Goal: Book appointment/travel/reservation

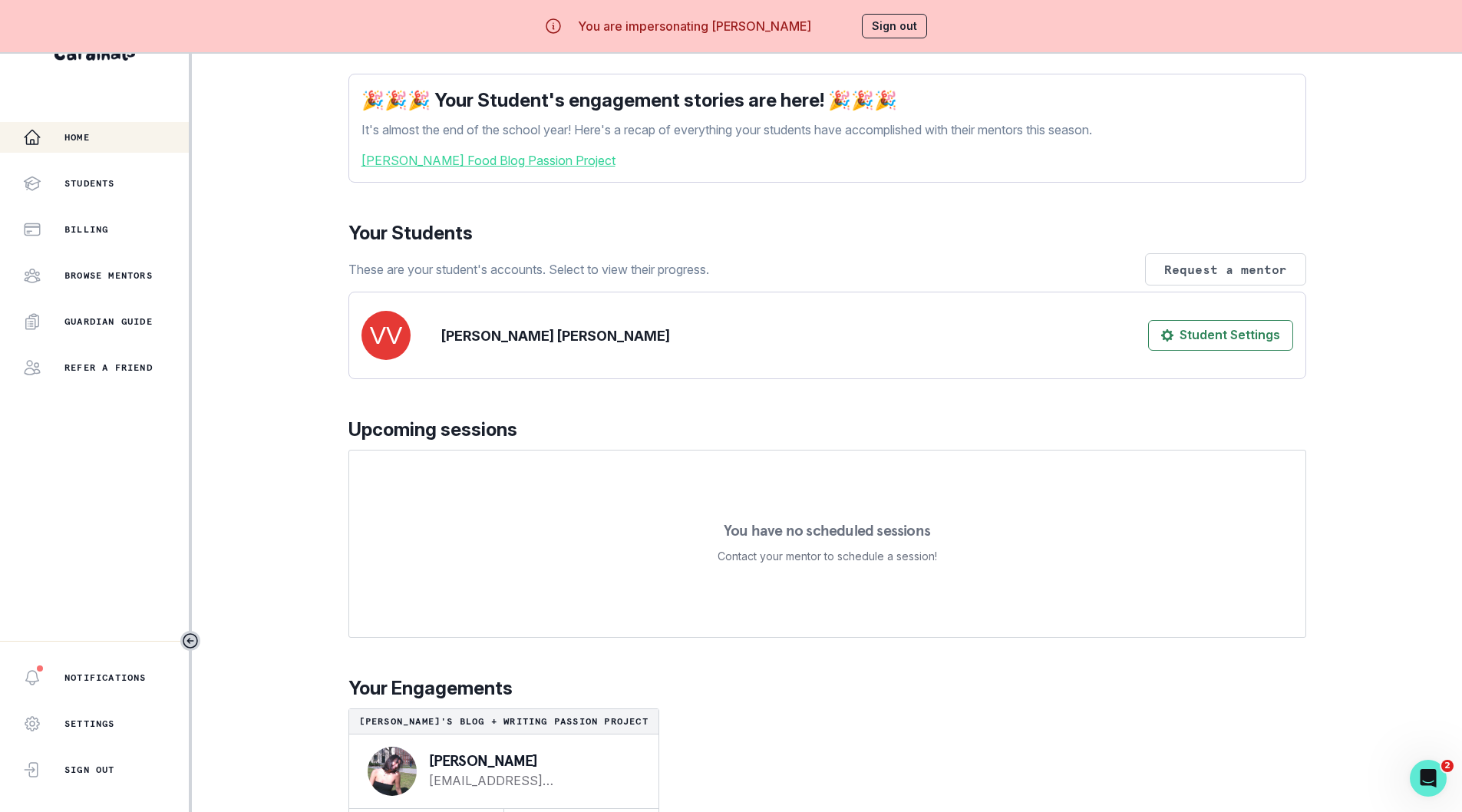
scroll to position [129, 0]
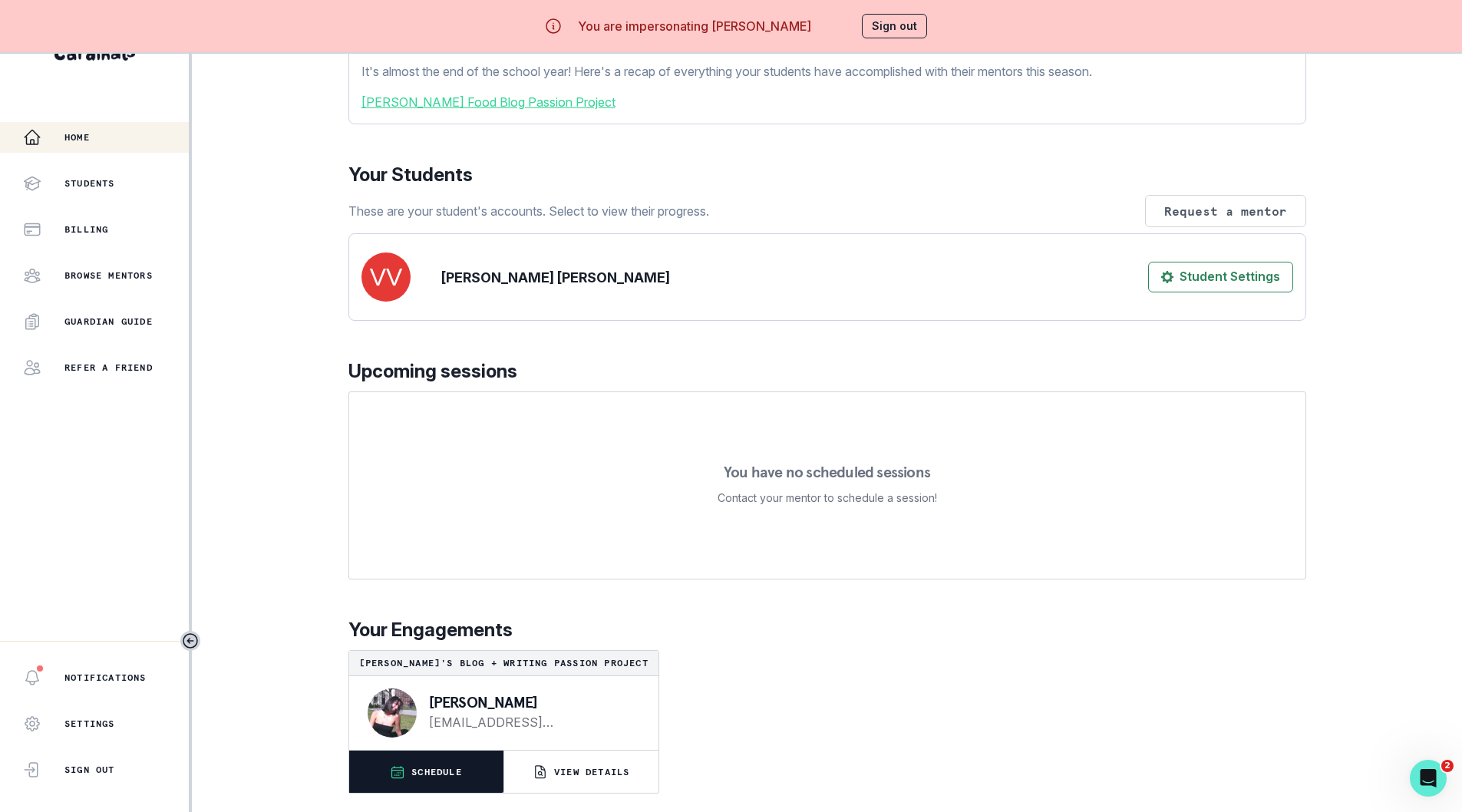
click at [430, 772] on p "SCHEDULE" at bounding box center [437, 771] width 51 height 12
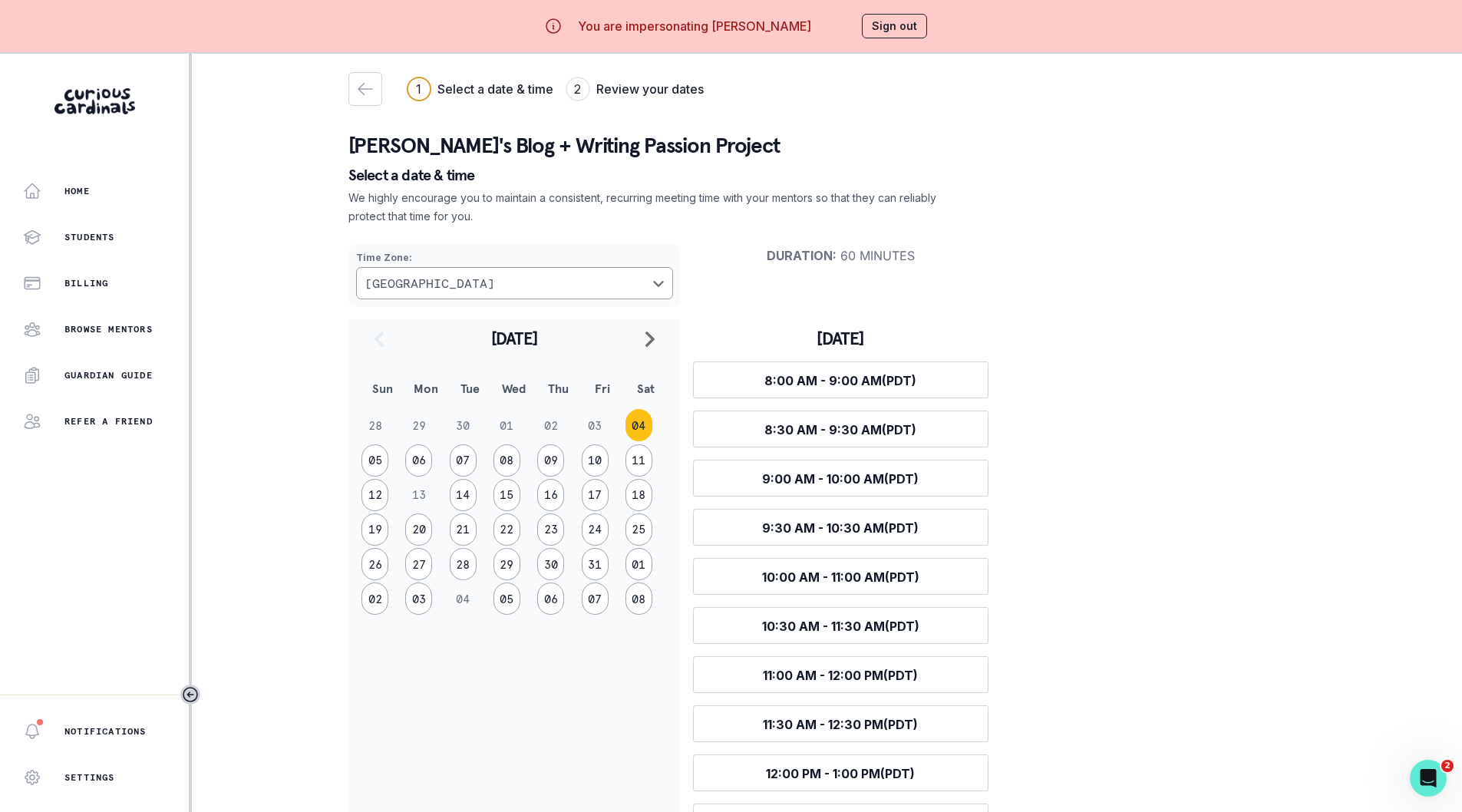
click at [898, 30] on button "Sign out" at bounding box center [894, 26] width 66 height 25
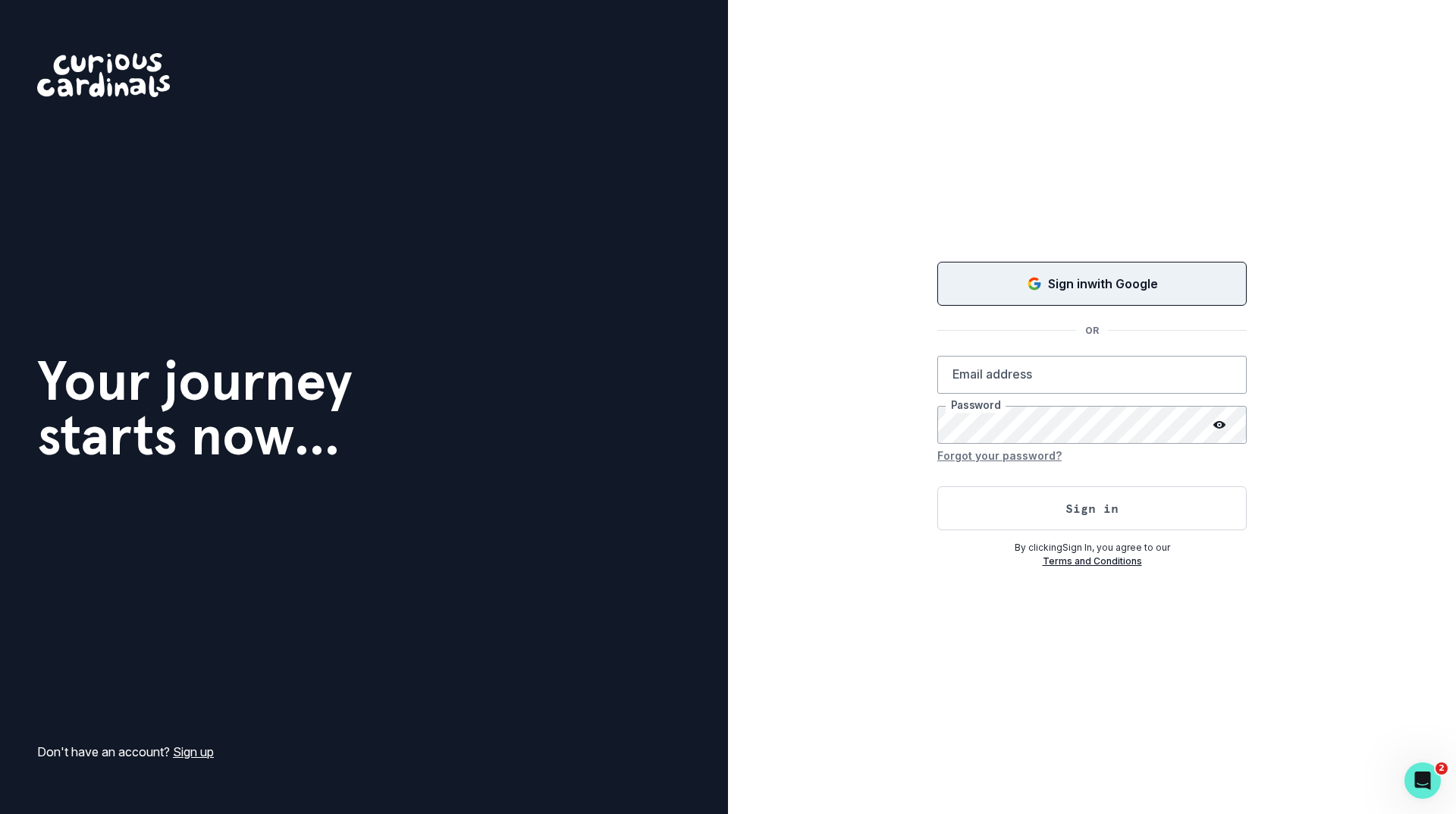
click at [1022, 291] on div "Sign in with Google" at bounding box center [1092, 284] width 272 height 18
